Goal: Obtain resource: Obtain resource

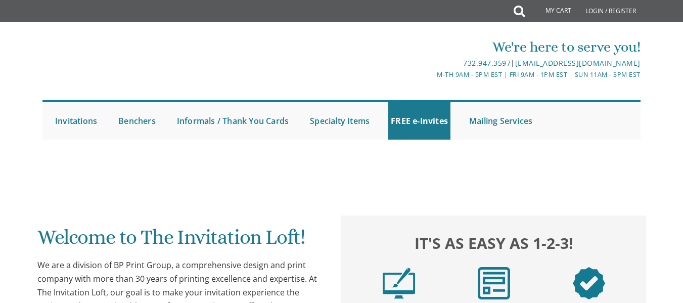
scroll to position [763, 0]
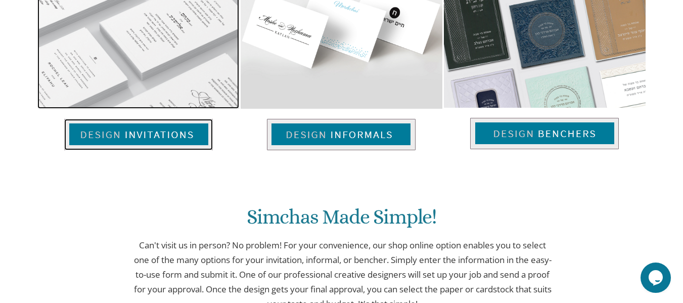
scroll to position [0, 0]
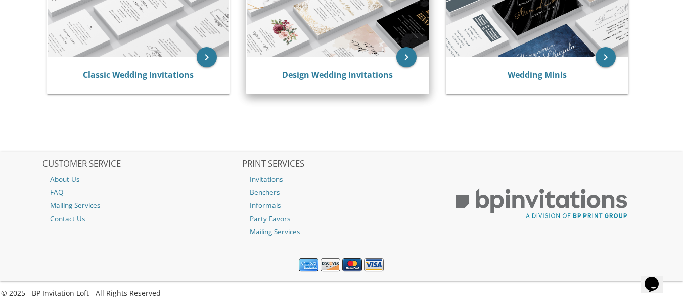
scroll to position [281, 0]
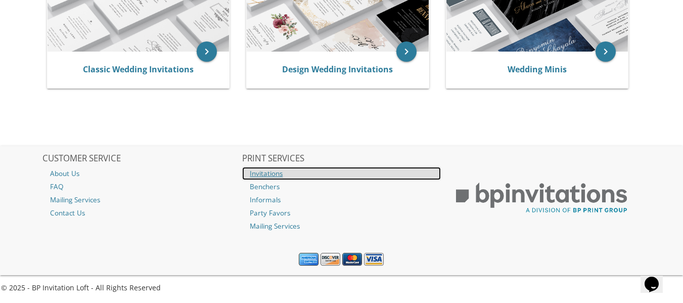
click at [272, 172] on link "Invitations" at bounding box center [341, 173] width 198 height 13
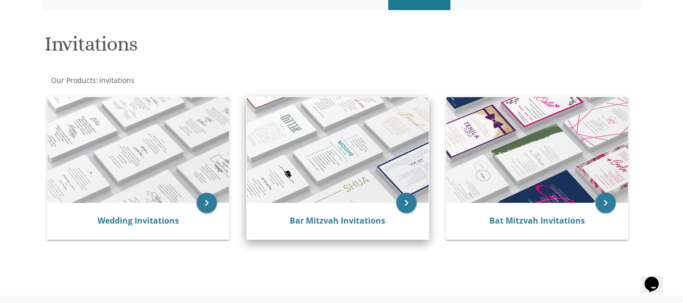
scroll to position [144, 0]
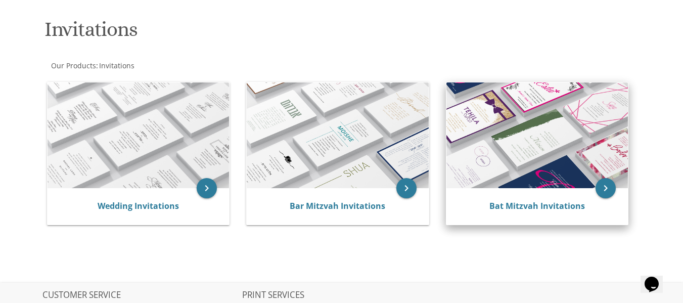
click at [522, 142] on img at bounding box center [538, 135] width 182 height 106
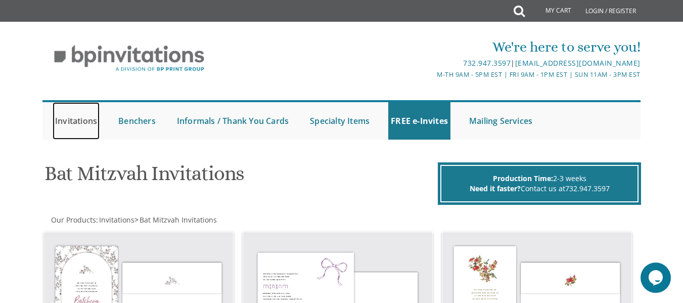
click at [97, 117] on link "Invitations" at bounding box center [76, 120] width 47 height 37
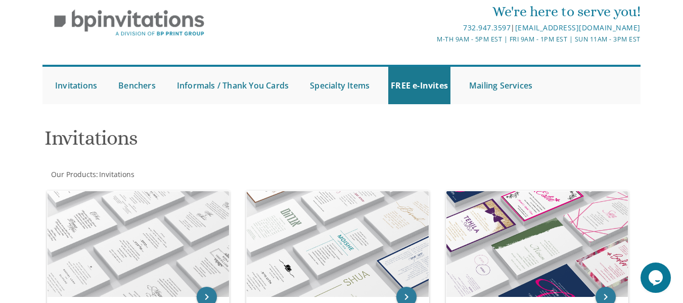
scroll to position [36, 0]
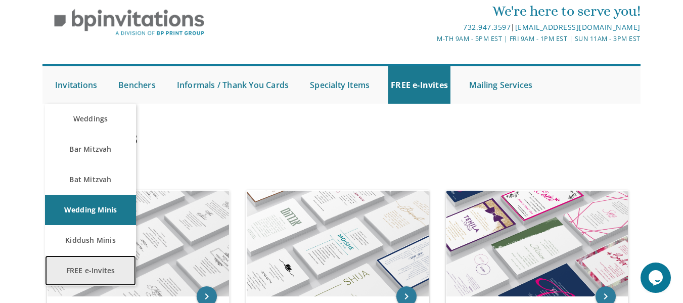
click at [101, 271] on link "FREE e-Invites" at bounding box center [90, 270] width 91 height 30
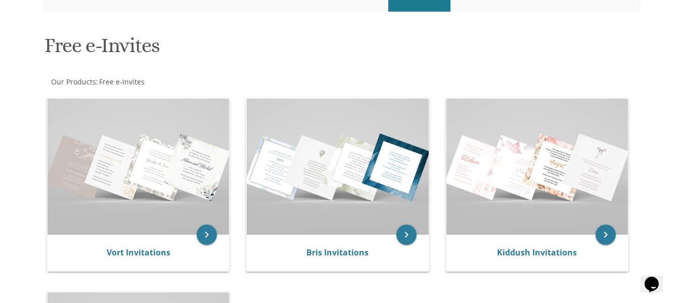
scroll to position [213, 0]
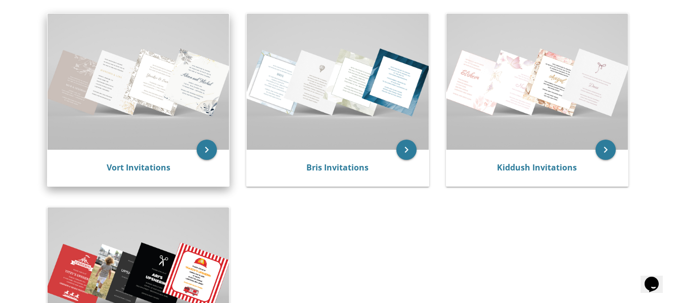
click at [131, 90] on img at bounding box center [139, 82] width 182 height 136
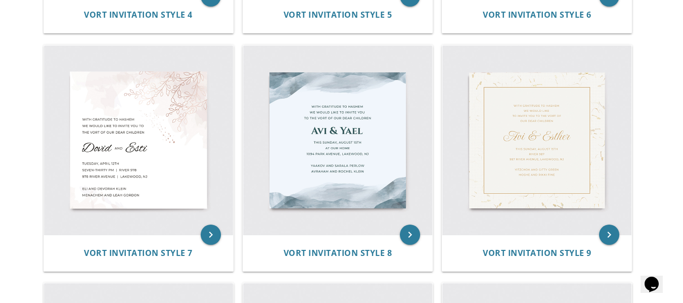
scroll to position [884, 0]
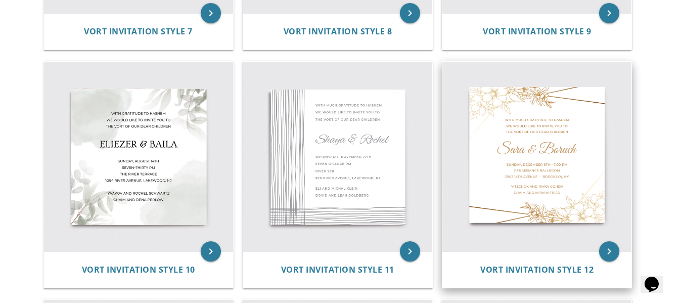
click at [543, 188] on img at bounding box center [537, 156] width 189 height 189
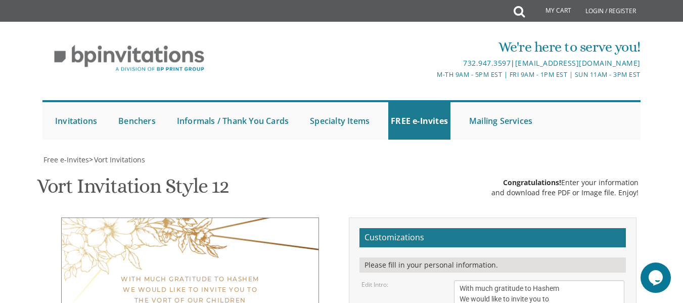
scroll to position [216, 0]
click at [121, 274] on div "With much gratitude to Hashem We would like to invite you to The vort of our ch…" at bounding box center [190, 290] width 217 height 32
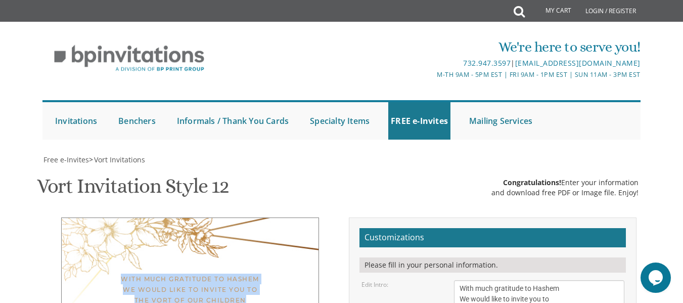
drag, startPoint x: 121, startPoint y: 64, endPoint x: 243, endPoint y: 87, distance: 123.5
click at [243, 274] on div "With much gratitude to Hashem We would like to invite you to The vort of our ch…" at bounding box center [190, 290] width 217 height 32
copy div "With much gratitude to Hashem We would like to invite you to The vort of our ch…"
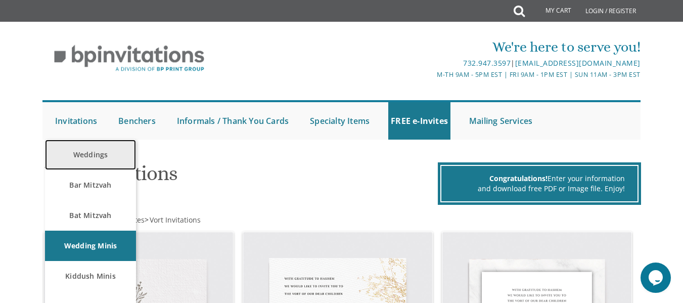
click at [86, 161] on link "Weddings" at bounding box center [90, 155] width 91 height 30
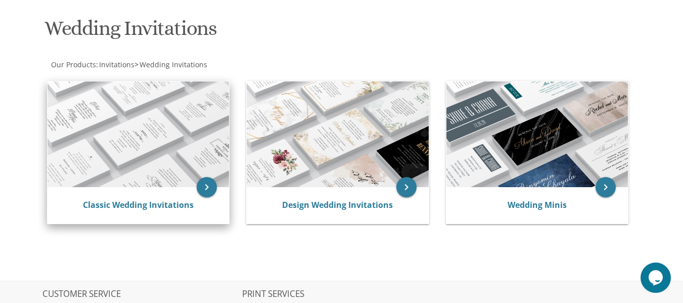
click at [189, 193] on div "Classic Wedding Invitations" at bounding box center [139, 205] width 182 height 36
click at [205, 183] on icon "keyboard_arrow_right" at bounding box center [207, 187] width 20 height 20
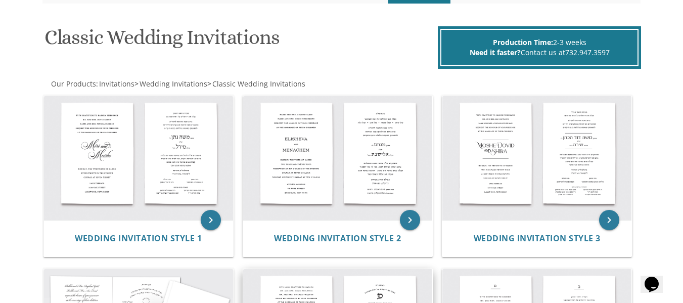
scroll to position [81, 0]
